Goal: Find specific page/section: Find specific page/section

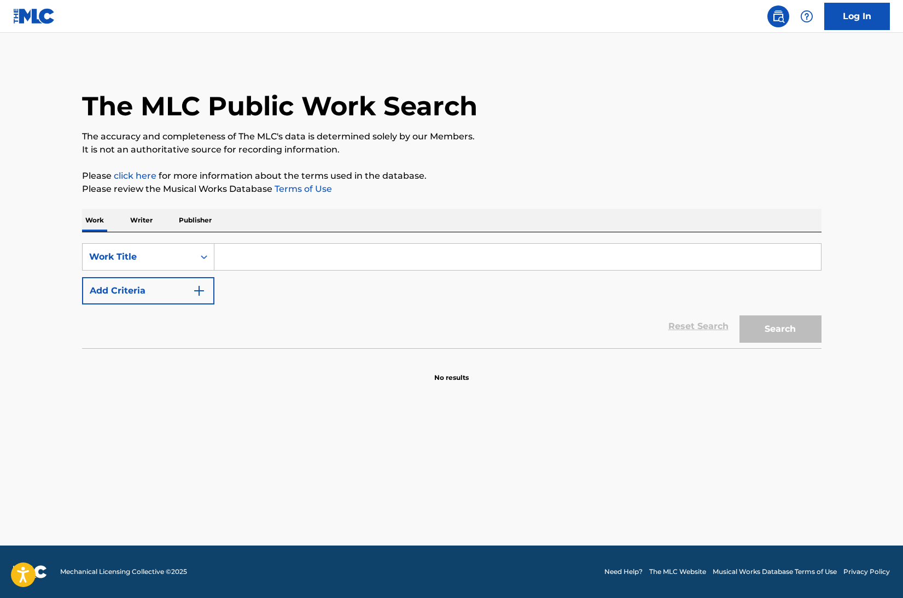
click at [246, 252] on input "Search Form" at bounding box center [517, 257] width 606 height 26
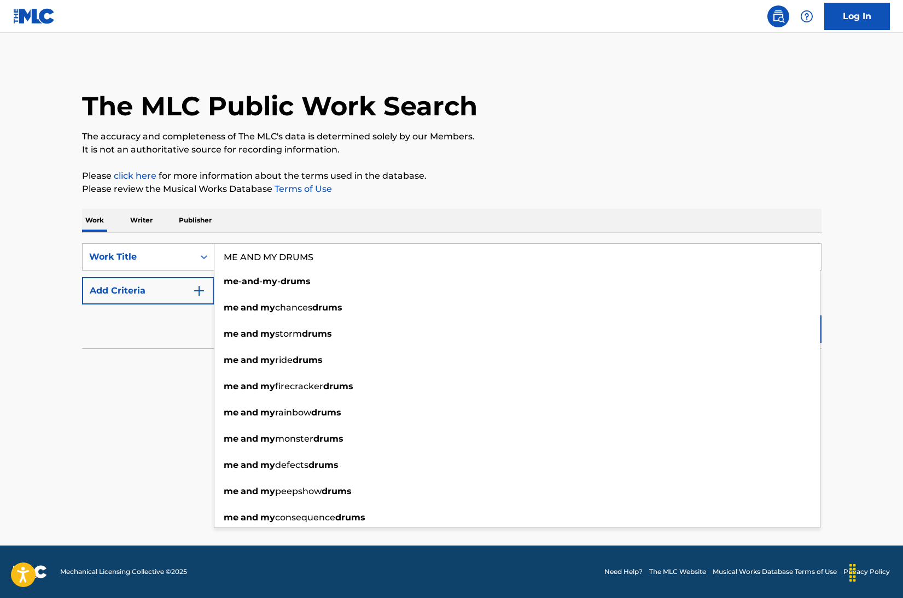
click at [310, 259] on input "ME AND MY DRUMS" at bounding box center [517, 257] width 606 height 26
click at [379, 247] on input "ME AND MY DRUMS" at bounding box center [517, 257] width 606 height 26
type input "ME AND MY DRUMS"
click at [78, 331] on div "The MLC Public Work Search The accuracy and completeness of The MLC's data is d…" at bounding box center [452, 221] width 766 height 323
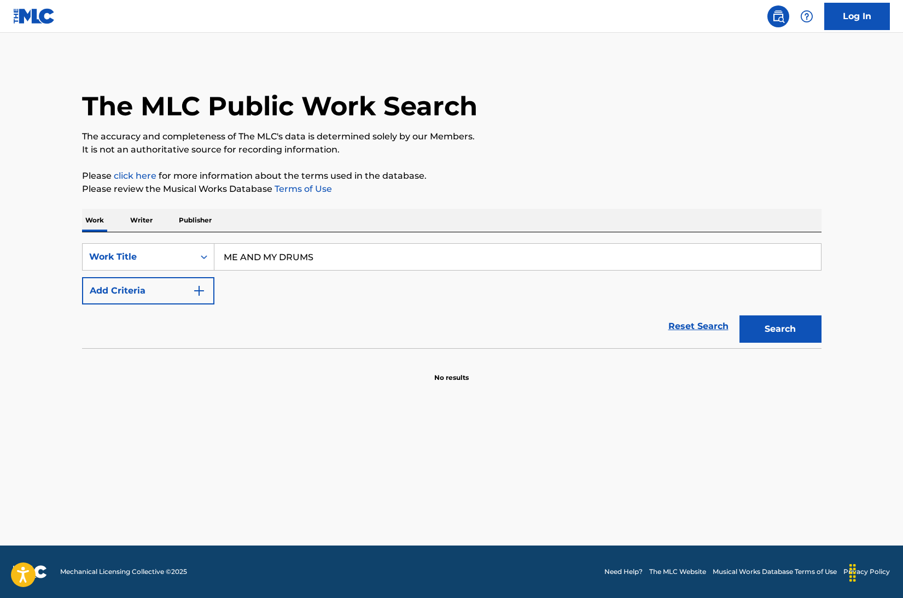
click at [783, 331] on button "Search" at bounding box center [780, 329] width 82 height 27
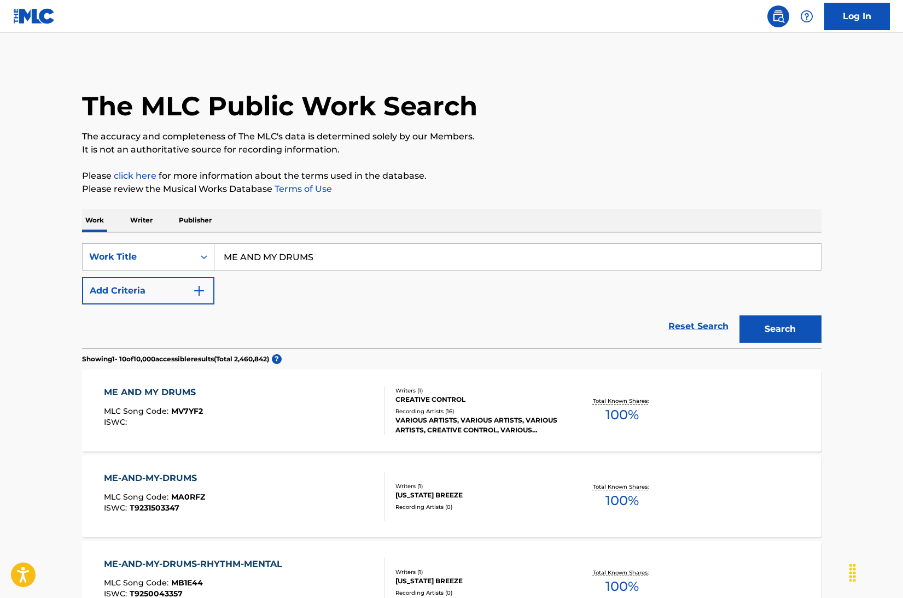
click at [332, 411] on div "ME AND MY DRUMS MLC Song Code : MV7YF2 ISWC :" at bounding box center [244, 410] width 281 height 49
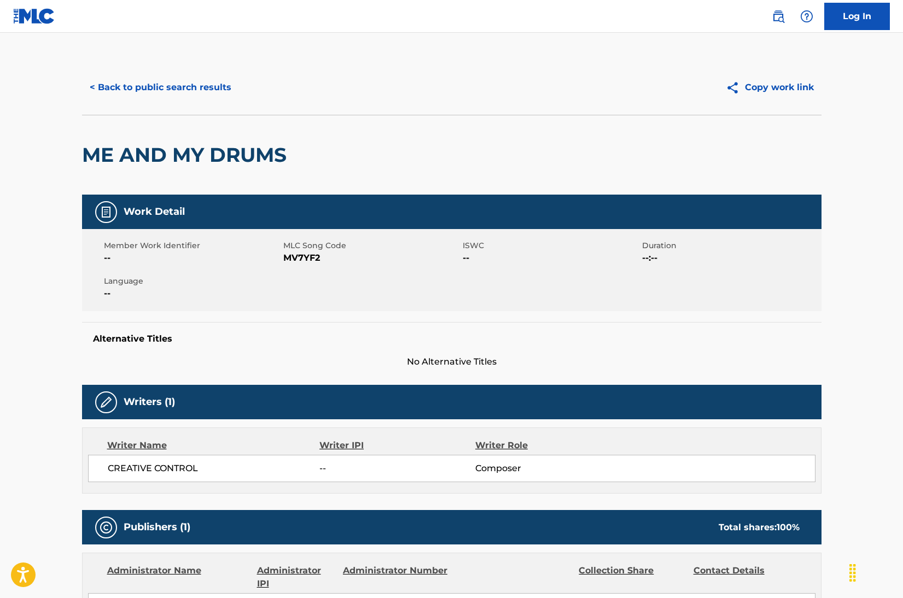
click at [853, 17] on link "Log In" at bounding box center [857, 16] width 66 height 27
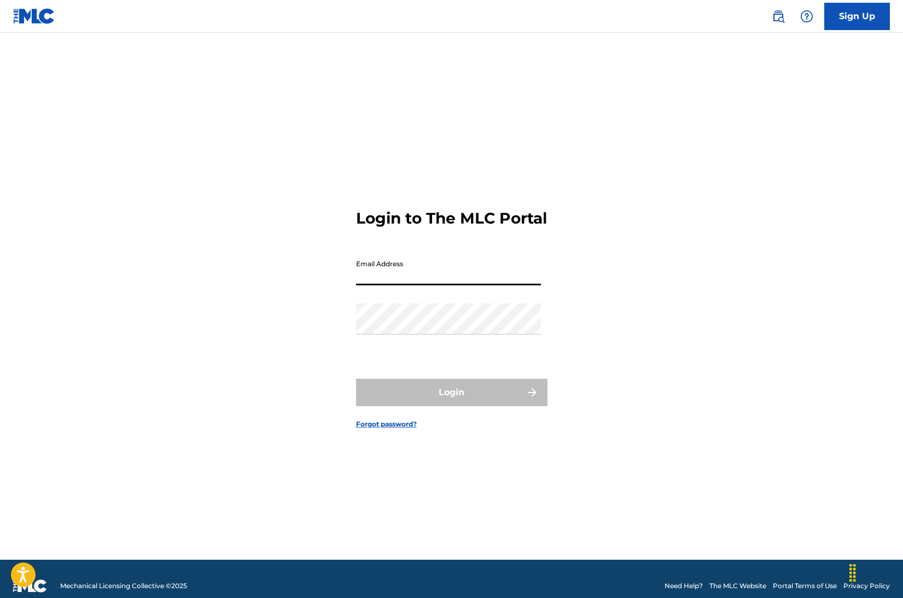
type input "[PERSON_NAME][EMAIL_ADDRESS][PERSON_NAME][DOMAIN_NAME]"
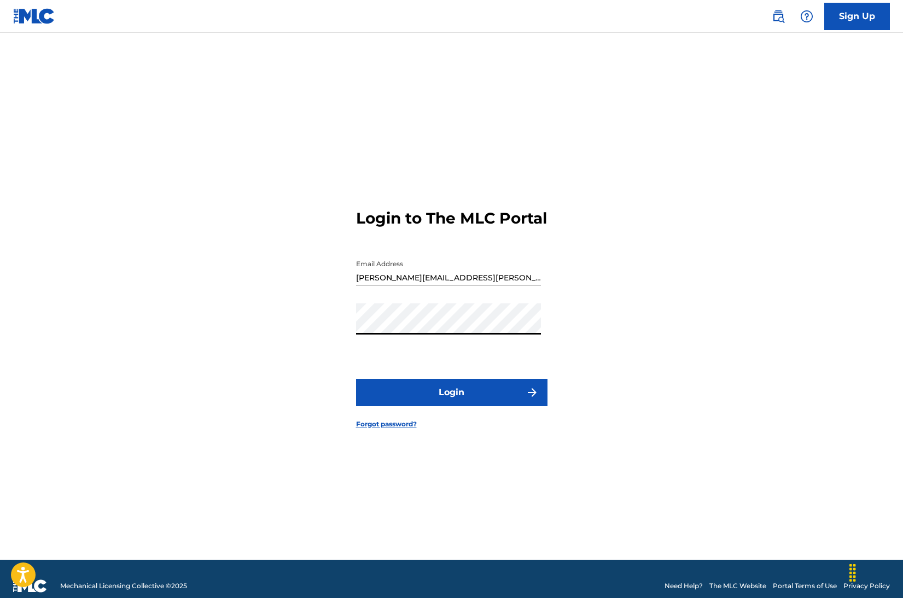
click at [459, 402] on button "Login" at bounding box center [451, 392] width 191 height 27
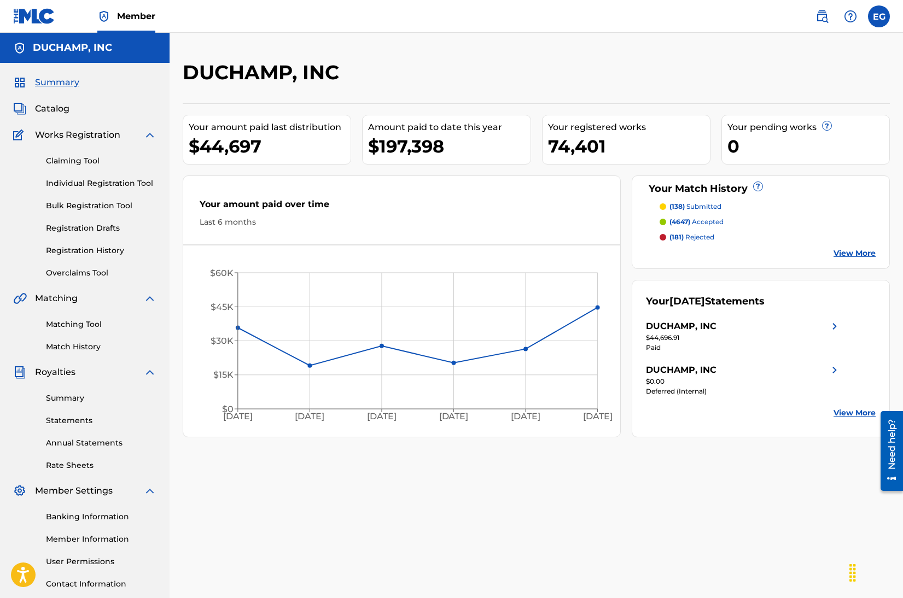
click at [59, 347] on link "Match History" at bounding box center [101, 346] width 110 height 11
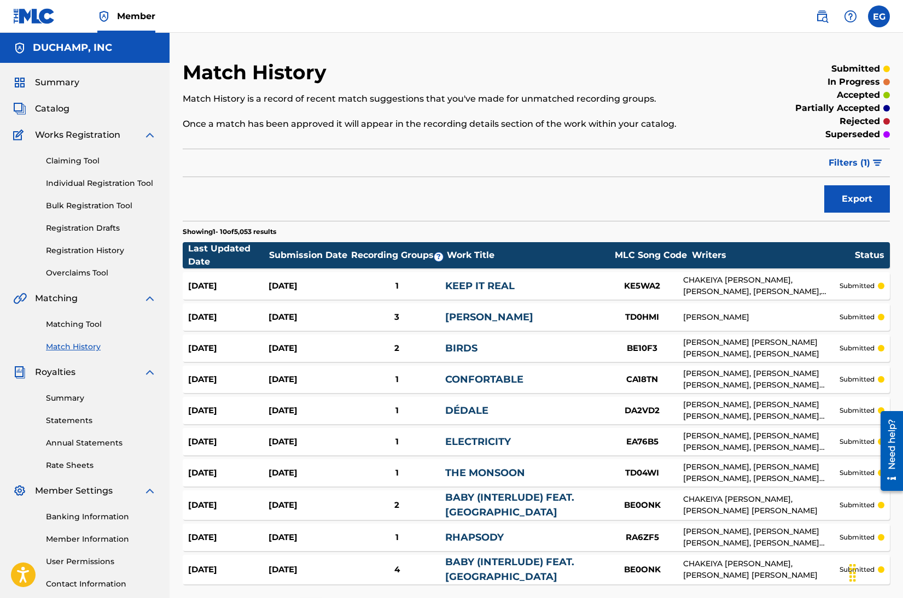
scroll to position [95, 0]
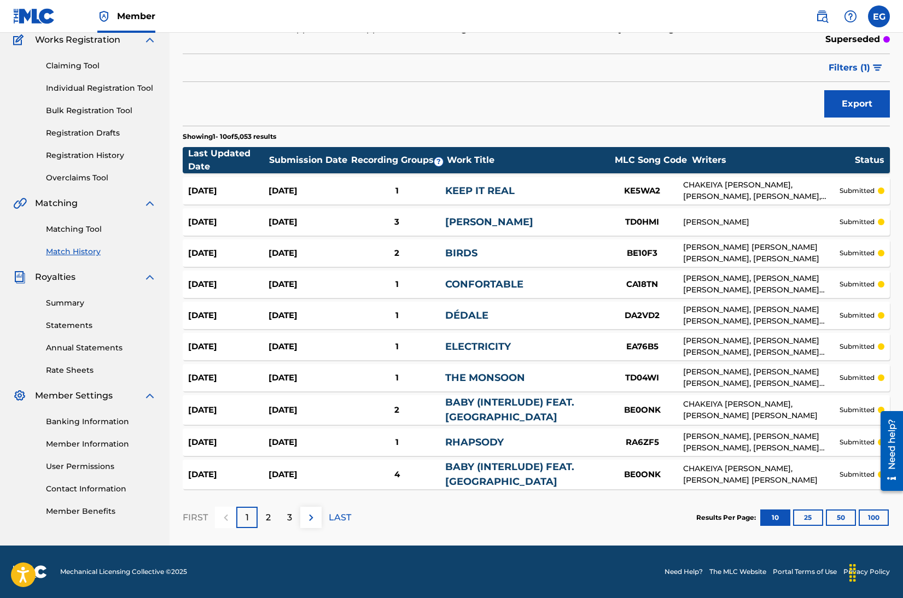
click at [872, 518] on button "100" at bounding box center [874, 518] width 30 height 16
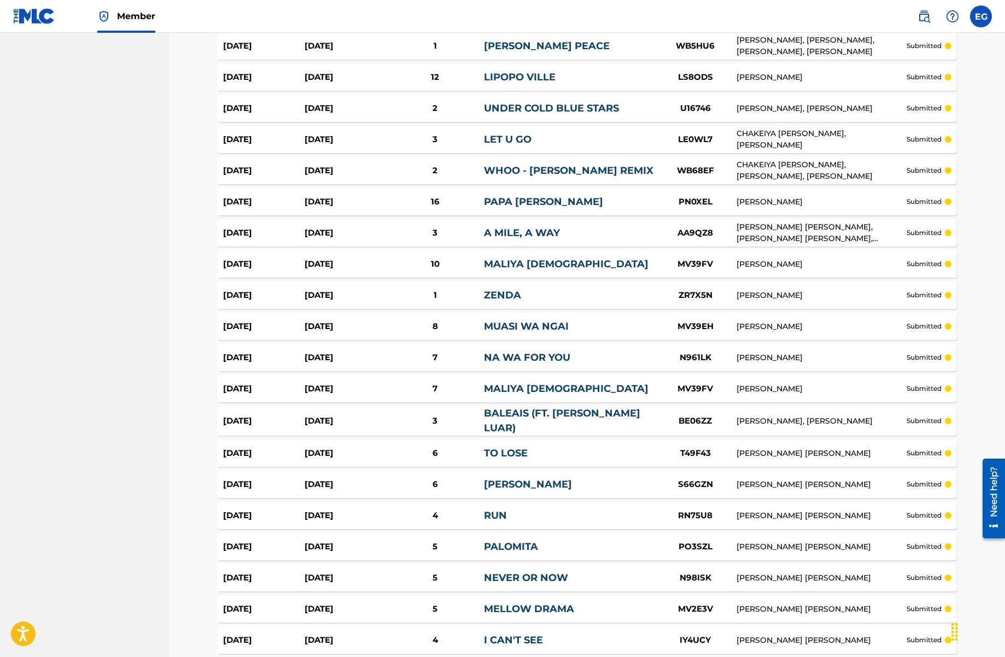
scroll to position [173, 0]
